Goal: Task Accomplishment & Management: Manage account settings

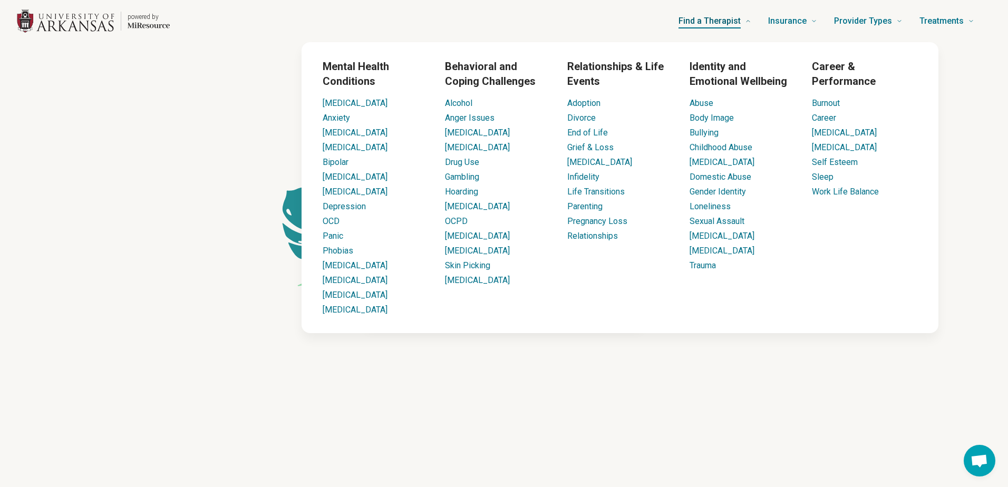
click at [708, 23] on span "Find a Therapist" at bounding box center [709, 21] width 62 height 15
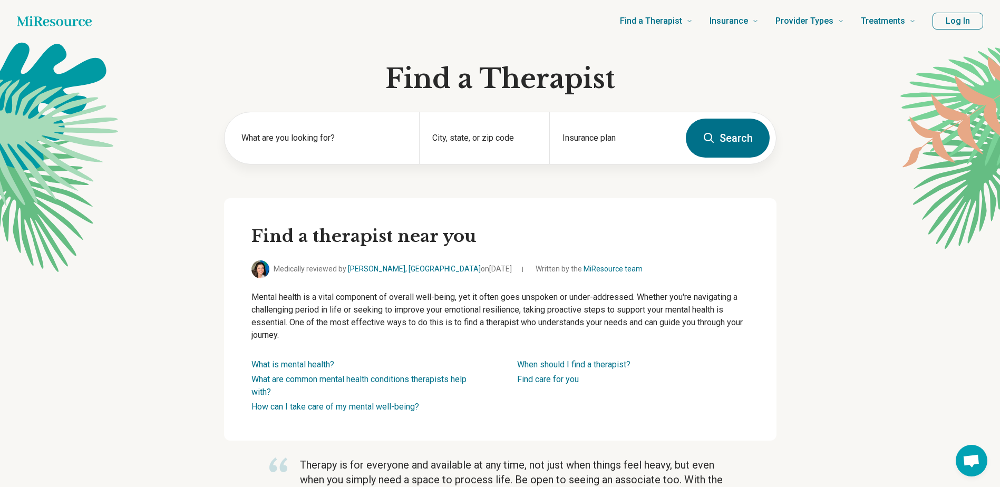
click at [951, 20] on button "Log In" at bounding box center [957, 21] width 51 height 17
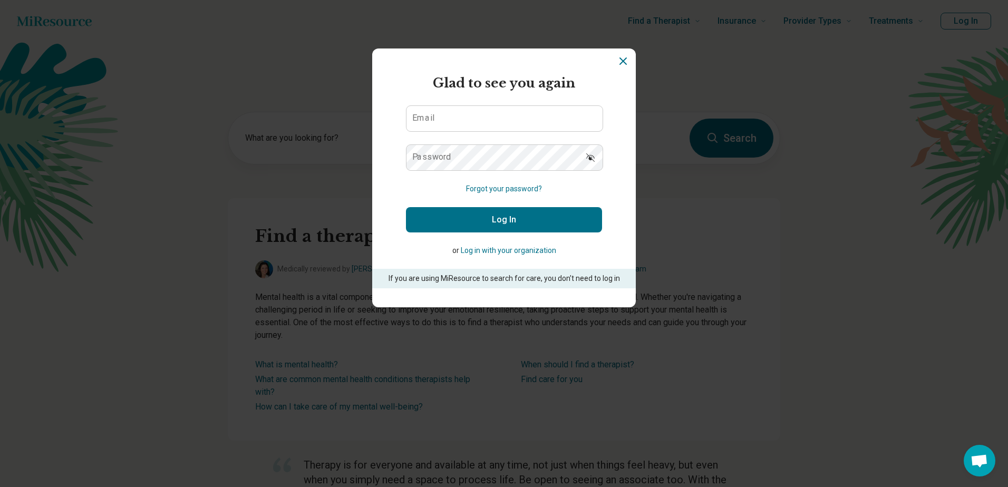
click at [624, 55] on icon "Dismiss" at bounding box center [623, 61] width 13 height 13
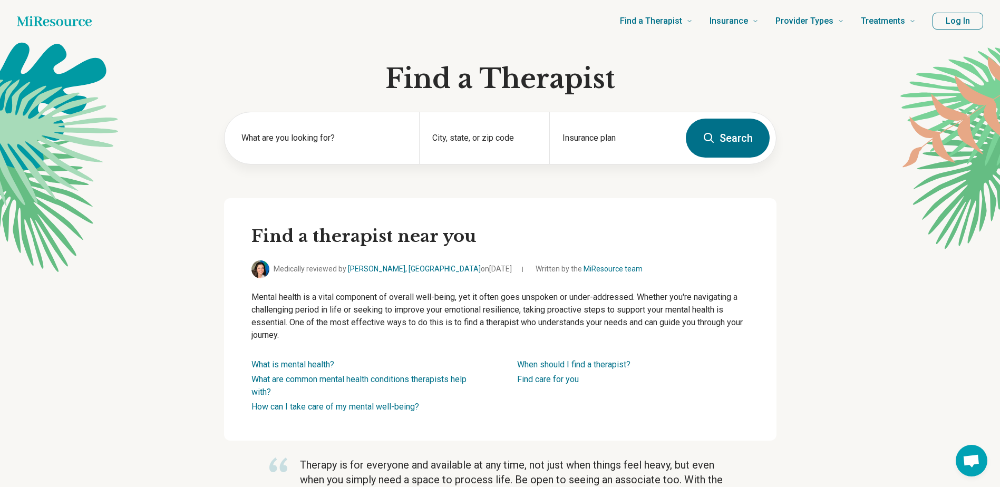
click at [950, 16] on button "Log In" at bounding box center [957, 21] width 51 height 17
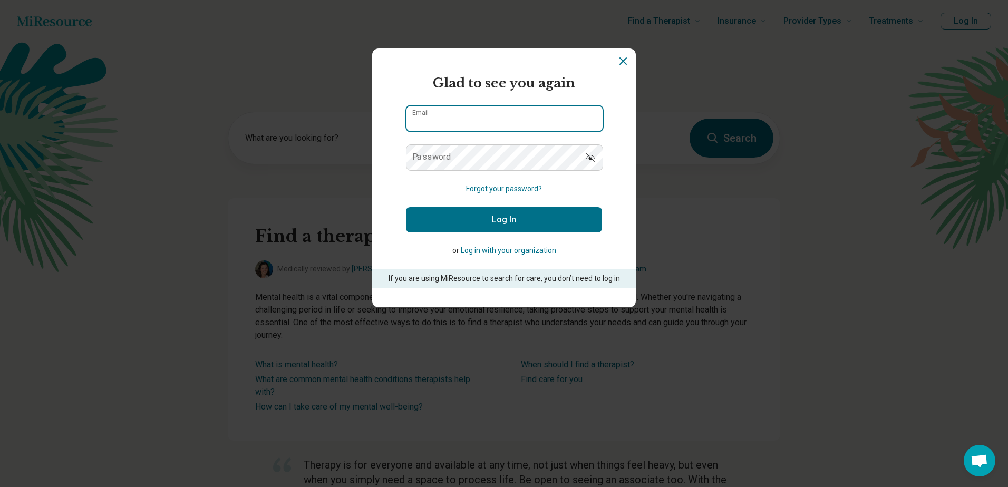
click at [525, 113] on input "Email" at bounding box center [504, 118] width 196 height 25
type input "**********"
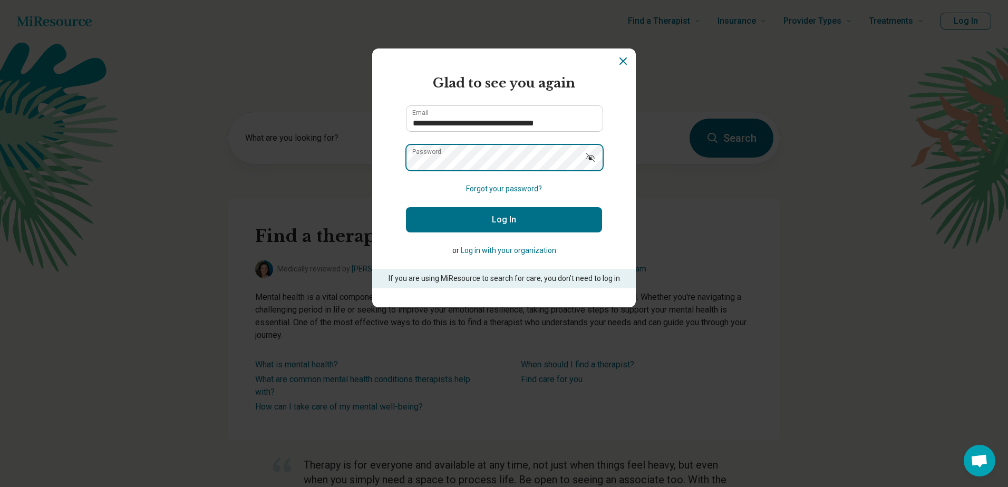
click at [406, 207] on button "Log In" at bounding box center [504, 219] width 196 height 25
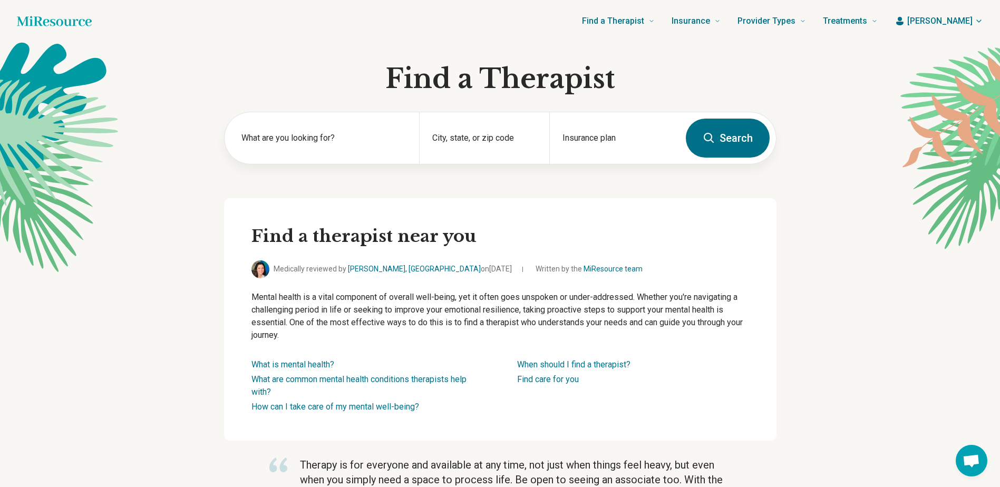
click at [937, 25] on span "[PERSON_NAME]" at bounding box center [939, 21] width 65 height 13
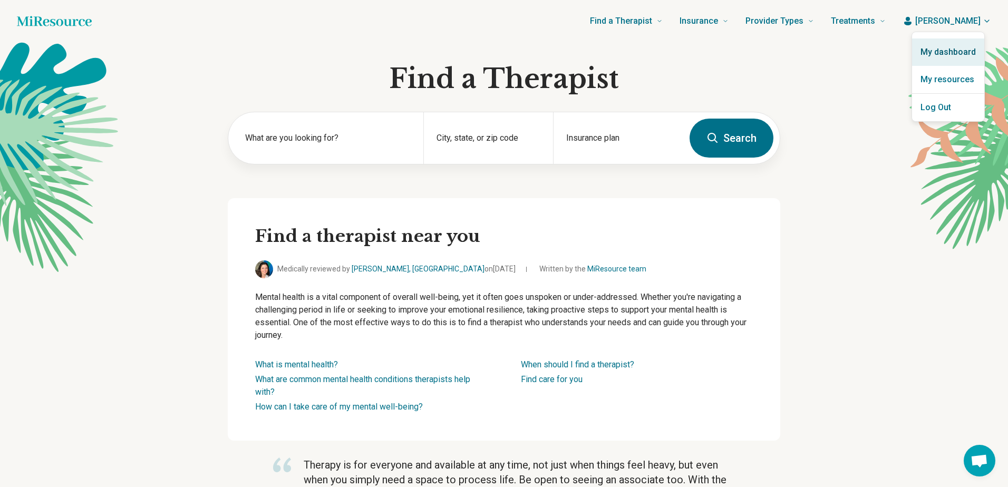
click at [935, 56] on link "My dashboard" at bounding box center [948, 51] width 72 height 27
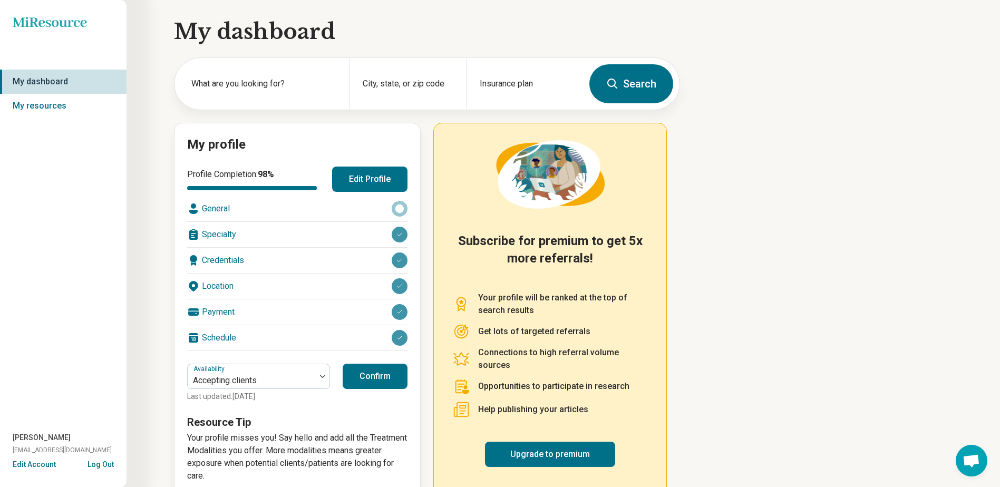
click at [294, 310] on div "Payment" at bounding box center [297, 311] width 220 height 25
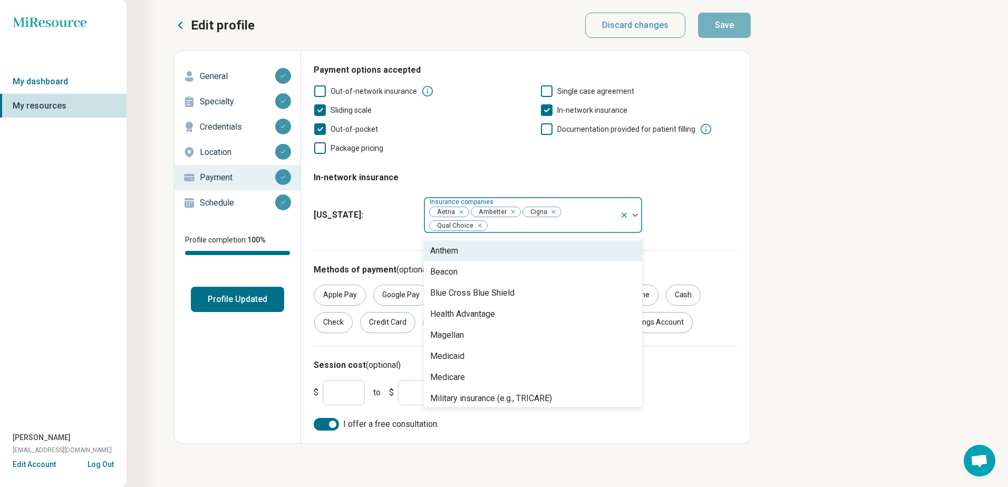
click at [533, 224] on div at bounding box center [552, 225] width 128 height 15
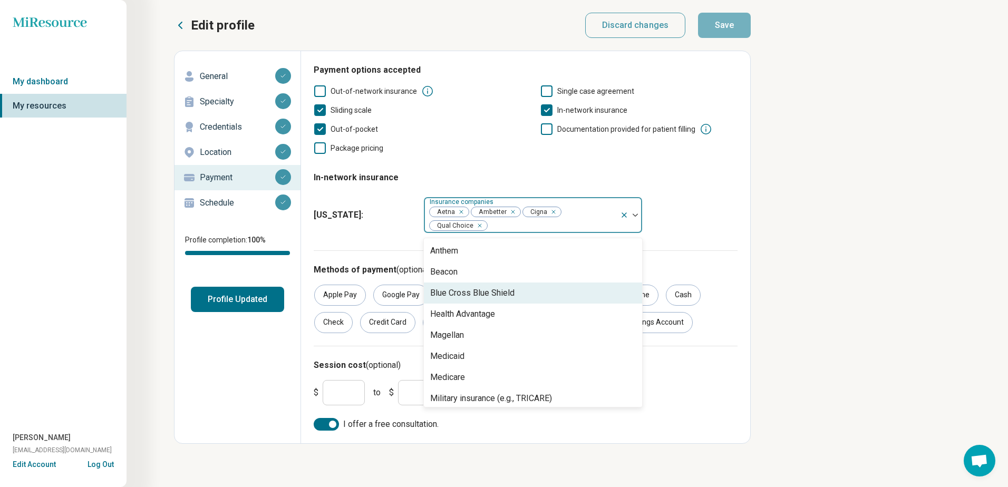
click at [497, 293] on div "Blue Cross Blue Shield" at bounding box center [472, 293] width 84 height 13
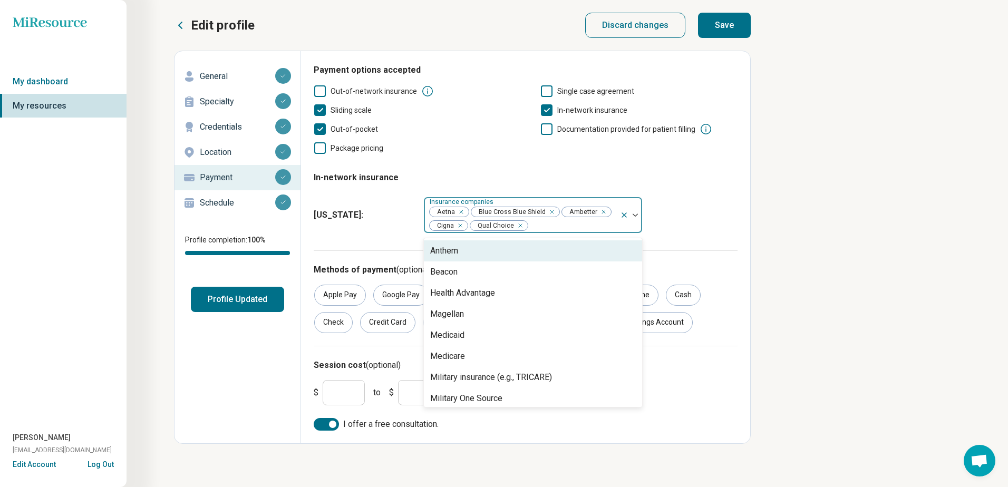
click at [699, 217] on div "Arkansas : option Blue Cross Blue Shield, selected. 11 results available. Use U…" at bounding box center [526, 214] width 424 height 45
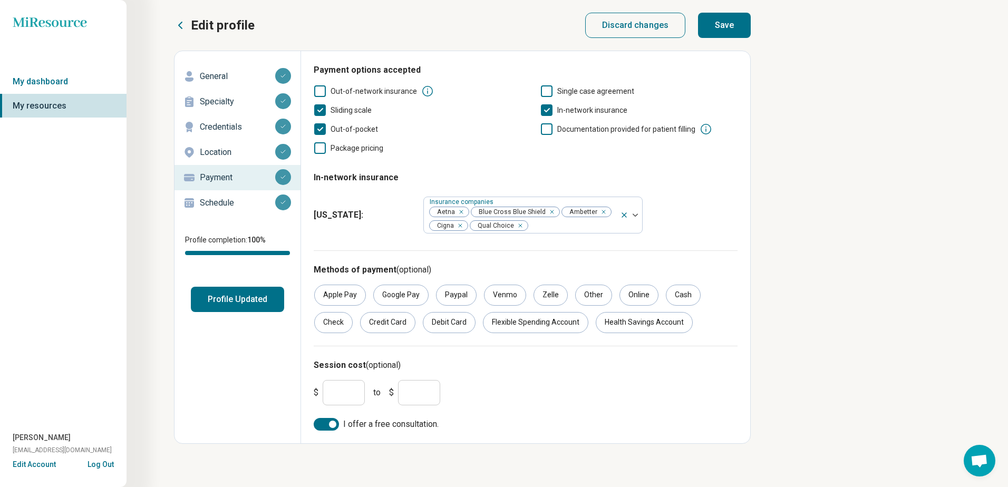
click at [735, 33] on button "Save" at bounding box center [724, 25] width 53 height 25
click at [28, 77] on link "My dashboard" at bounding box center [63, 82] width 127 height 24
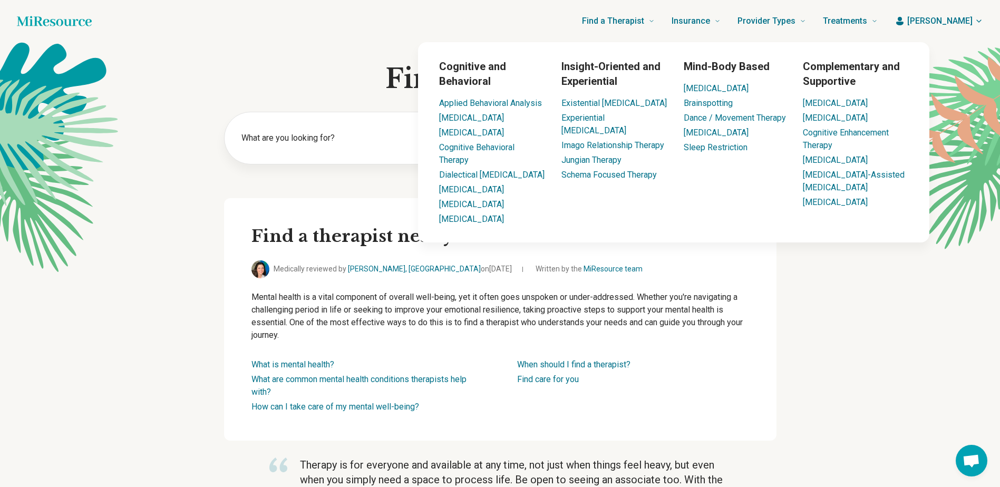
click at [923, 19] on span "[PERSON_NAME]" at bounding box center [939, 21] width 65 height 13
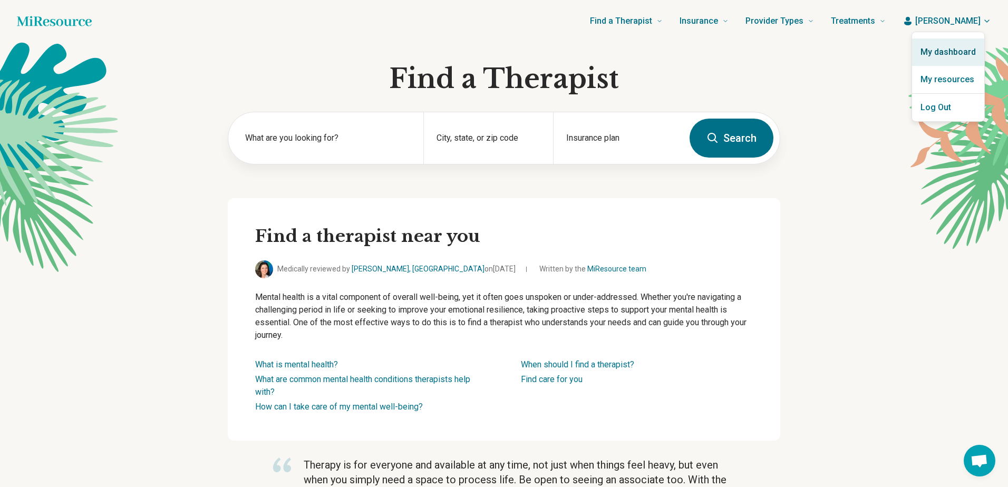
click at [929, 53] on link "My dashboard" at bounding box center [948, 51] width 72 height 27
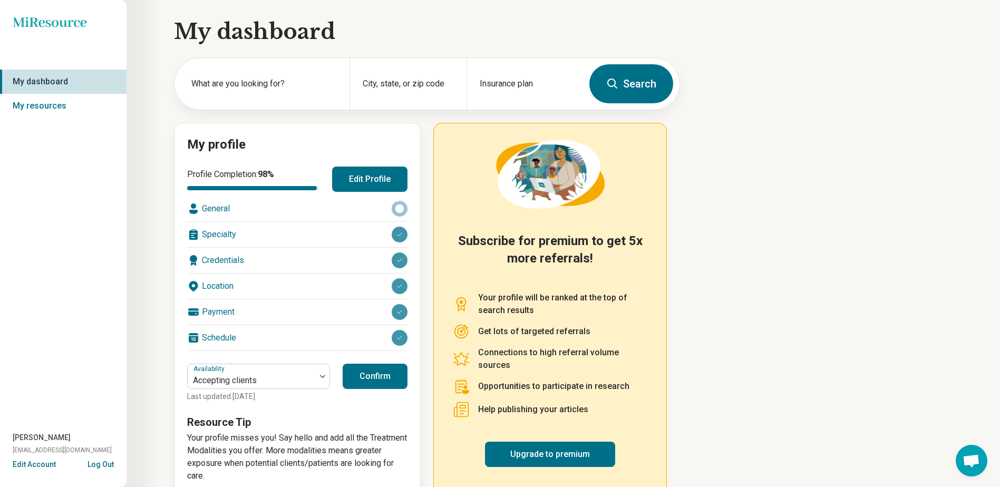
scroll to position [23, 0]
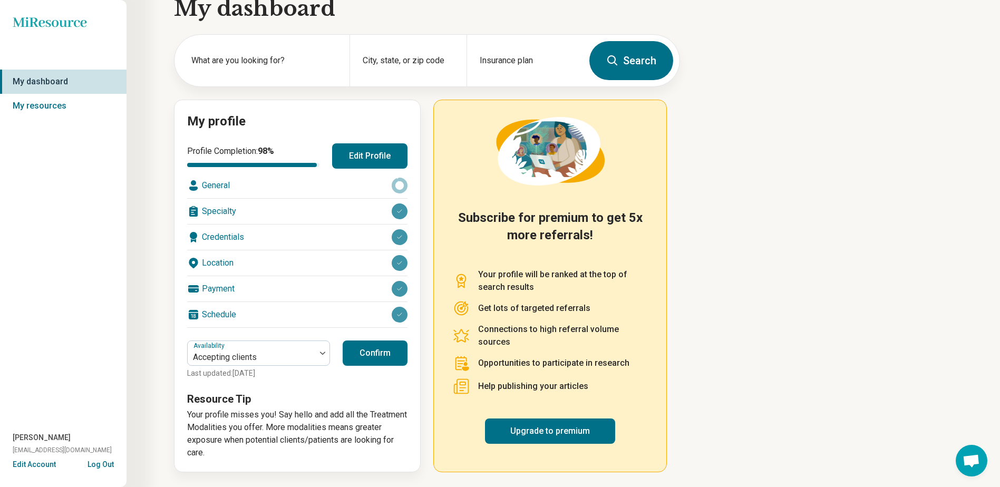
click at [36, 468] on button "Edit Account" at bounding box center [34, 464] width 43 height 11
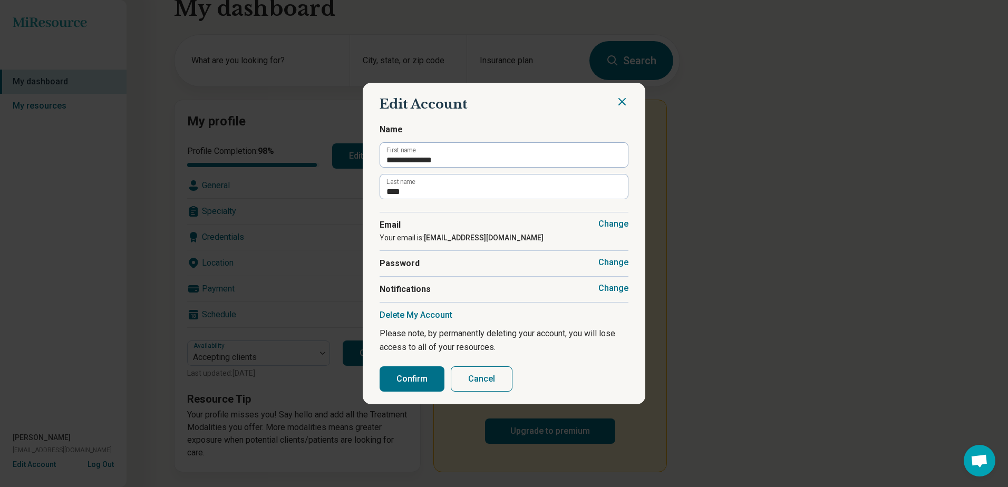
click at [616, 102] on icon "Close" at bounding box center [622, 101] width 13 height 13
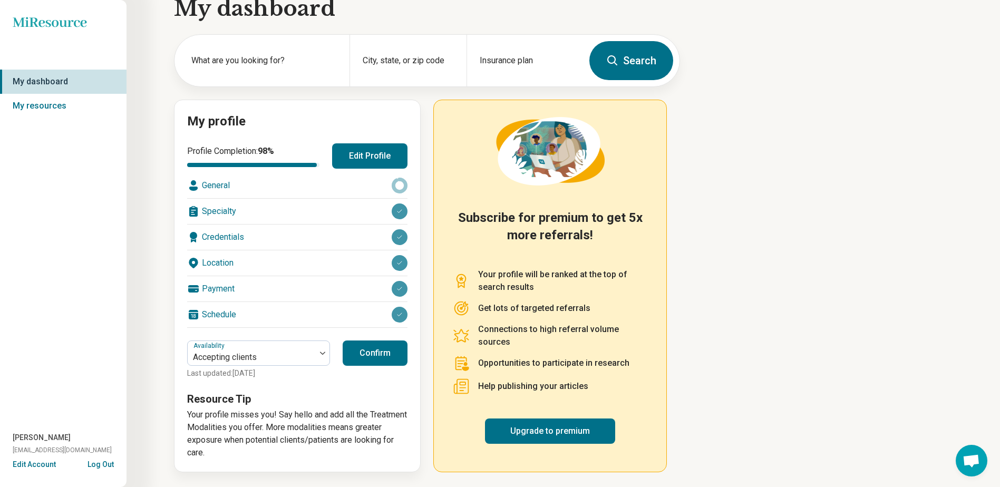
scroll to position [0, 0]
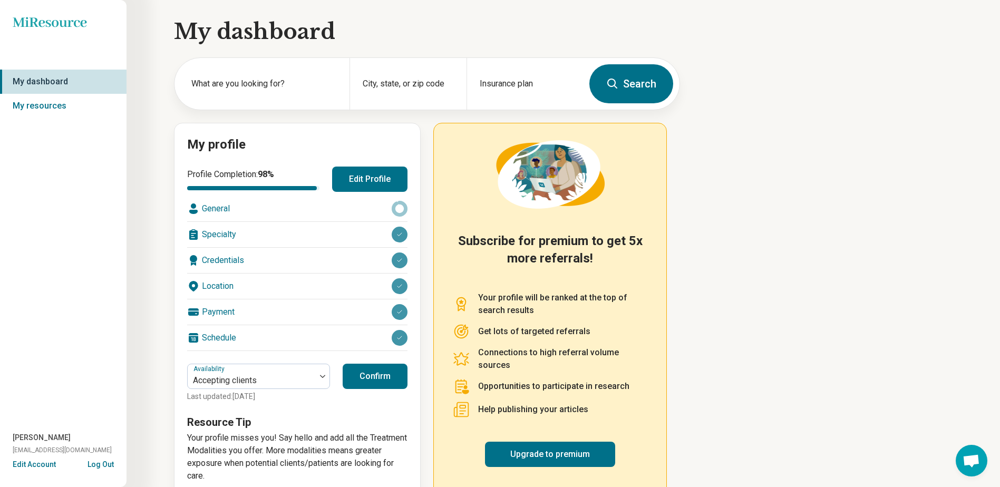
click at [213, 317] on div "Payment" at bounding box center [297, 311] width 220 height 25
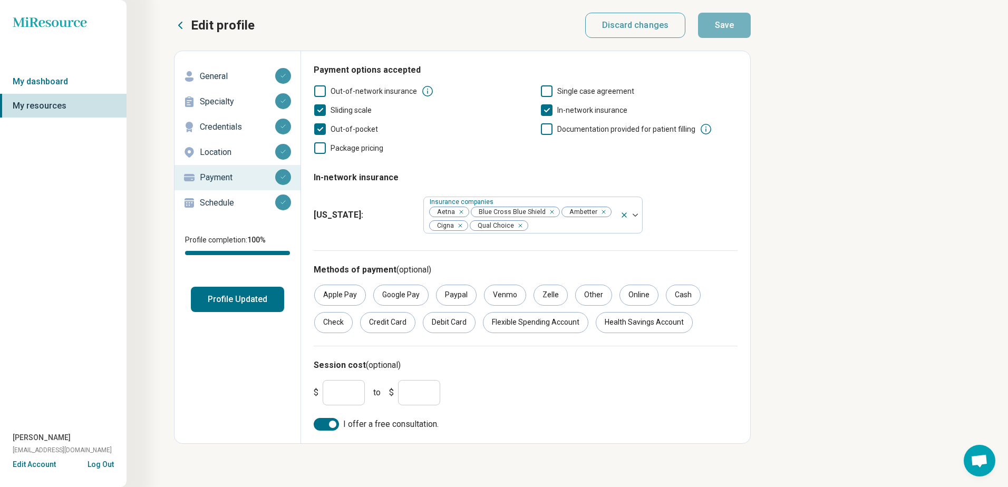
click at [104, 467] on button "Log Out" at bounding box center [100, 463] width 26 height 8
